Goal: Navigation & Orientation: Find specific page/section

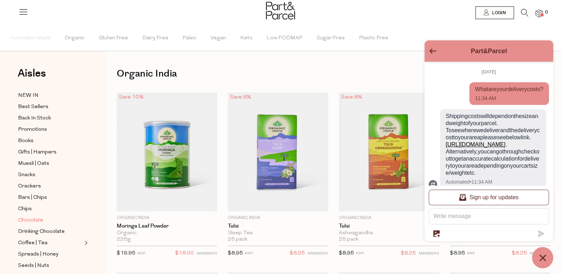
scroll to position [59, 0]
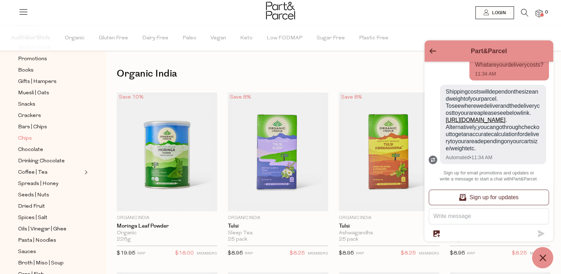
click at [30, 135] on span "Chips" at bounding box center [25, 138] width 14 height 8
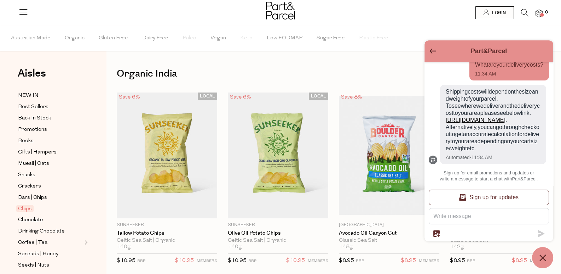
click at [435, 50] on icon "Go back to the main screen" at bounding box center [433, 50] width 7 height 5
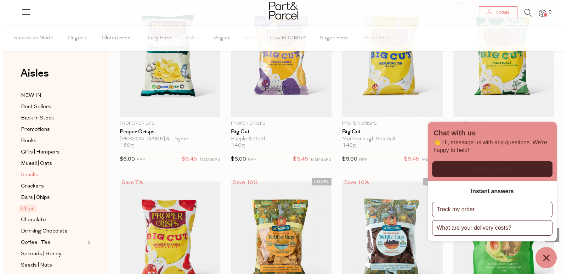
scroll to position [462, 0]
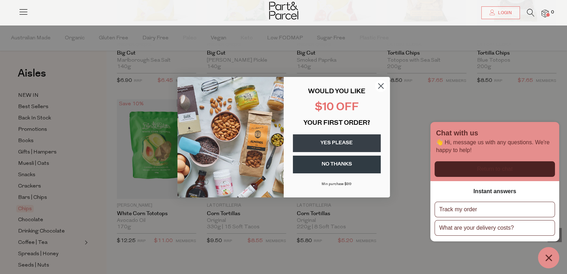
click at [382, 87] on circle "Close dialog" at bounding box center [380, 86] width 12 height 12
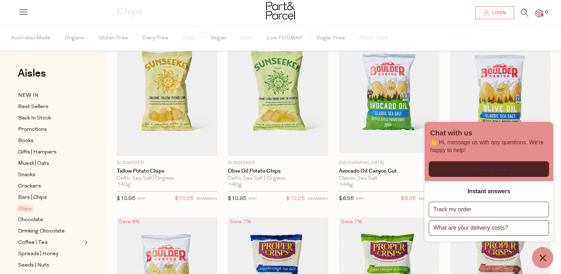
scroll to position [27, 0]
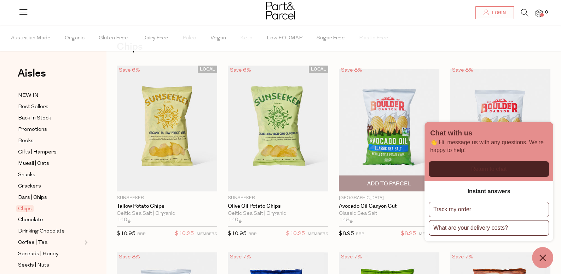
click at [419, 232] on small "MEMBERS" at bounding box center [429, 234] width 21 height 4
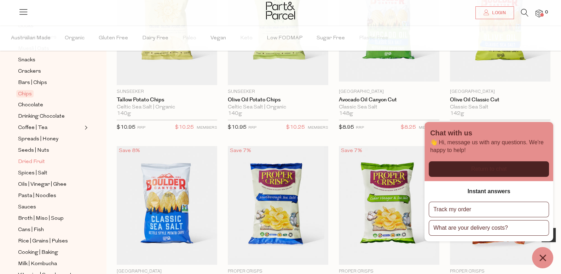
scroll to position [141, 0]
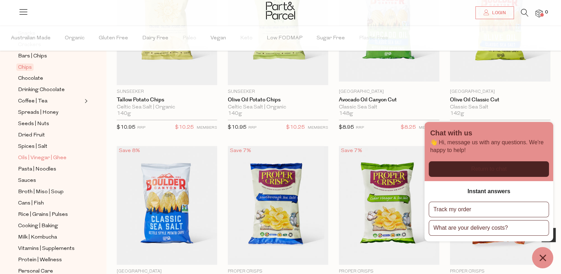
click at [40, 154] on span "Oils | Vinegar | Ghee" at bounding box center [42, 158] width 48 height 8
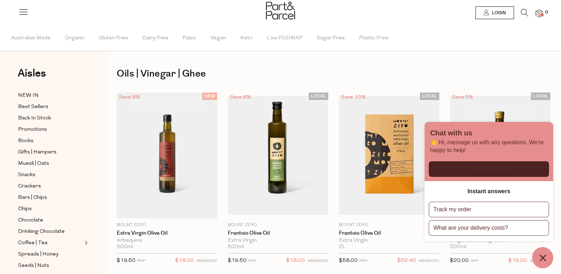
click at [399, 40] on ul "Australian Made Organic Gluten Free Dairy Free [GEOGRAPHIC_DATA] Vegan Keto Low…" at bounding box center [280, 37] width 561 height 25
